Goal: Task Accomplishment & Management: Manage account settings

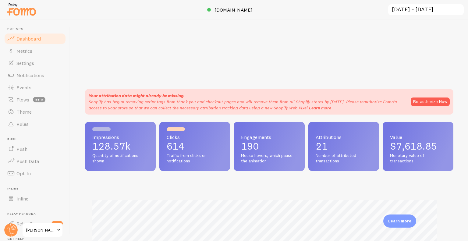
scroll to position [160, 364]
click at [37, 67] on link "Settings" at bounding box center [35, 63] width 63 height 12
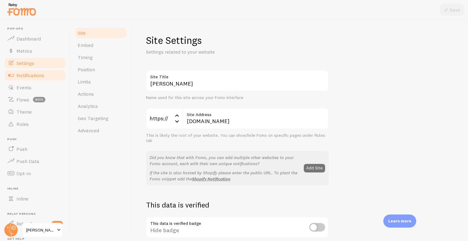
click at [36, 74] on span "Notifications" at bounding box center [30, 75] width 28 height 6
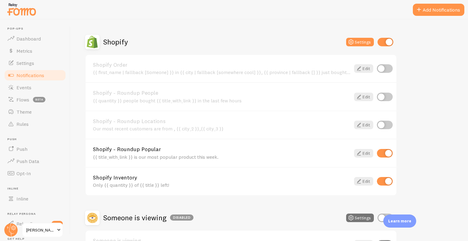
scroll to position [211, 0]
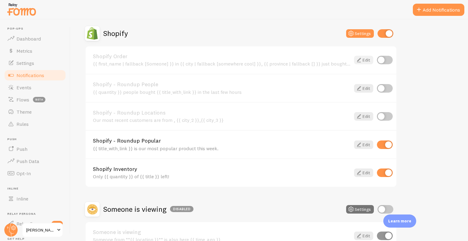
click at [362, 61] on link "Edit" at bounding box center [363, 60] width 19 height 9
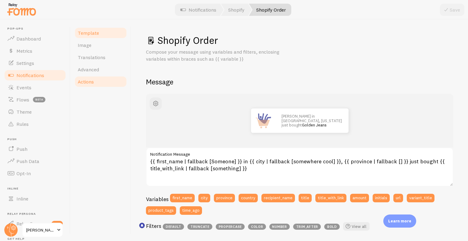
click at [105, 83] on link "Actions" at bounding box center [100, 82] width 53 height 12
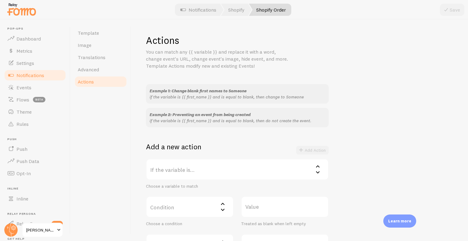
click at [274, 169] on label "If the variable is..." at bounding box center [237, 169] width 183 height 21
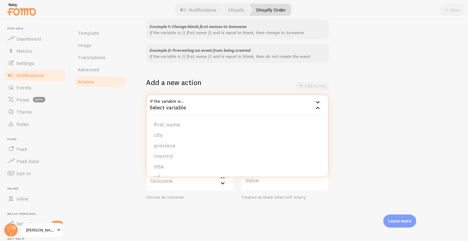
scroll to position [66, 0]
click at [234, 161] on li "title" at bounding box center [238, 165] width 182 height 11
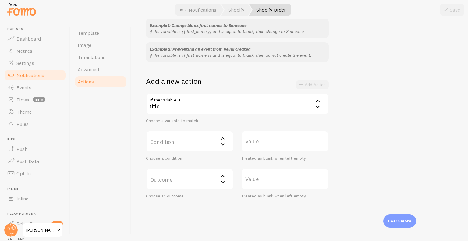
click at [215, 141] on label "Condition" at bounding box center [190, 141] width 88 height 21
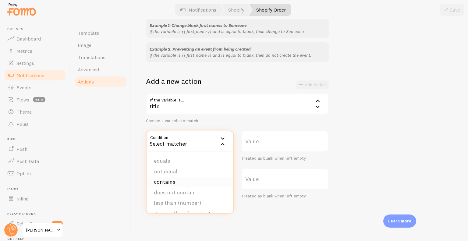
click at [193, 178] on li "contains" at bounding box center [190, 182] width 87 height 11
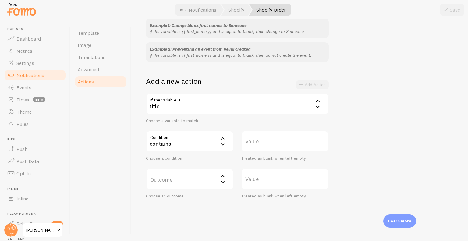
click at [193, 178] on label "Outcome" at bounding box center [190, 178] width 88 height 21
click at [256, 145] on label "Value" at bounding box center [285, 141] width 88 height 21
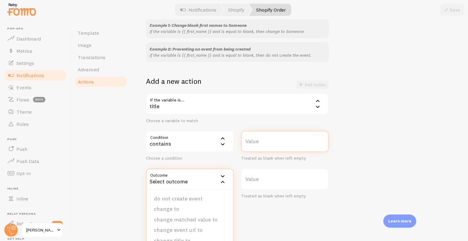
click at [256, 145] on input "Value" at bounding box center [285, 141] width 88 height 21
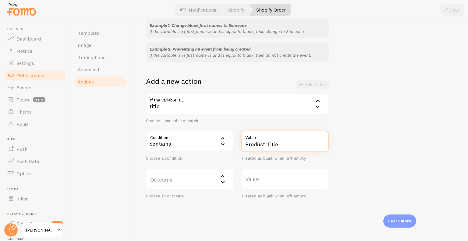
type input "Product Title"
click at [198, 182] on label "Outcome" at bounding box center [190, 178] width 88 height 21
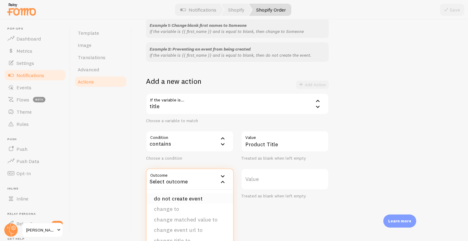
click at [192, 193] on li "do not create event" at bounding box center [190, 198] width 87 height 11
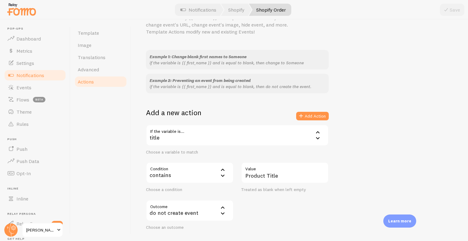
scroll to position [37, 0]
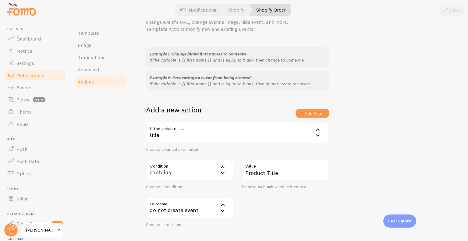
click at [181, 125] on div "title" at bounding box center [237, 132] width 183 height 21
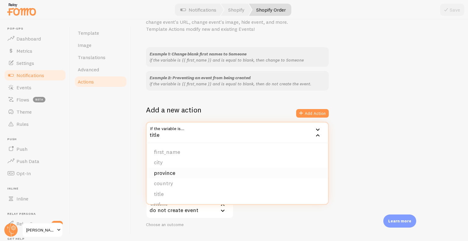
scroll to position [94, 0]
click at [35, 122] on link "Rules" at bounding box center [35, 124] width 63 height 12
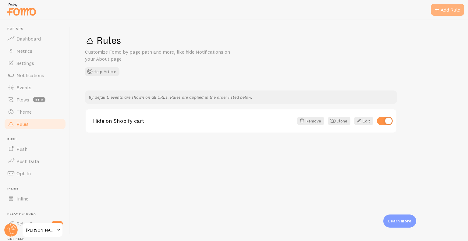
click at [440, 8] on div "Add Rule" at bounding box center [448, 10] width 34 height 12
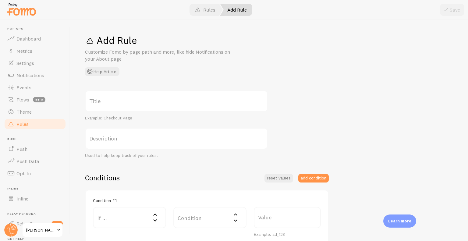
click at [136, 95] on label "Title" at bounding box center [176, 100] width 183 height 21
click at [136, 95] on input "Title" at bounding box center [176, 100] width 183 height 21
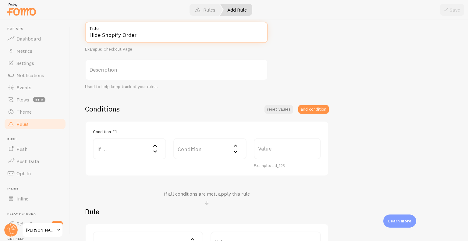
scroll to position [69, 0]
type input "Hide Shopify Order"
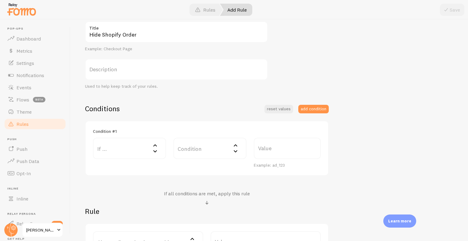
click at [150, 151] on label "If ..." at bounding box center [129, 148] width 73 height 21
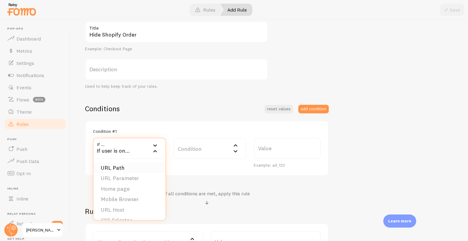
click at [142, 168] on li "URL Path" at bounding box center [130, 168] width 72 height 11
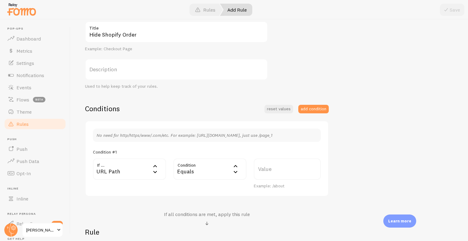
click at [207, 169] on div "Equals" at bounding box center [209, 168] width 73 height 21
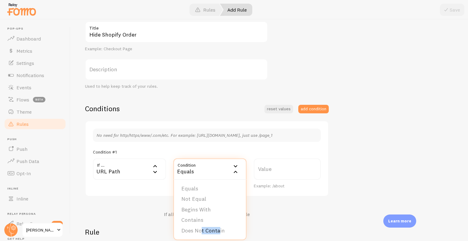
drag, startPoint x: 202, startPoint y: 229, endPoint x: 218, endPoint y: 228, distance: 16.2
click at [218, 228] on li "Does Not Contain" at bounding box center [210, 230] width 72 height 11
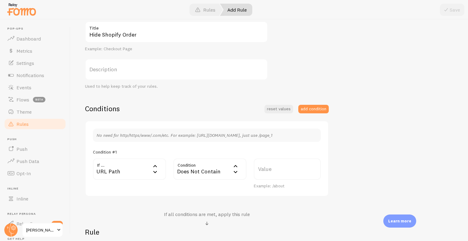
click at [218, 228] on h2 "Rule" at bounding box center [207, 231] width 244 height 9
click at [267, 170] on label "Value" at bounding box center [287, 168] width 67 height 21
click at [267, 170] on input "Value" at bounding box center [287, 168] width 67 height 21
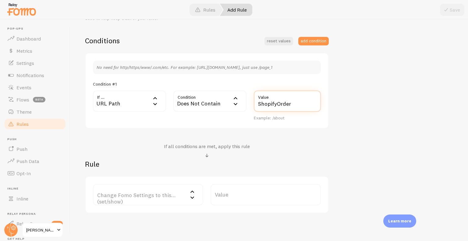
scroll to position [137, 0]
type input "ShopifyOrder"
click at [146, 194] on label "Change Fomo Settings to this... (set/show)" at bounding box center [148, 194] width 110 height 21
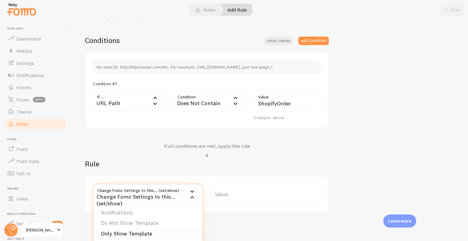
scroll to position [0, 0]
click at [146, 223] on li "Do Not Show Template" at bounding box center [148, 224] width 109 height 11
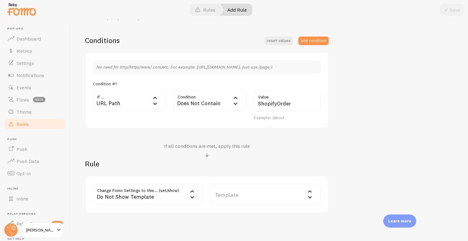
click at [229, 191] on label "Template" at bounding box center [266, 194] width 110 height 21
click at [241, 224] on li "Shopify Order" at bounding box center [265, 224] width 109 height 11
